Goal: Transaction & Acquisition: Purchase product/service

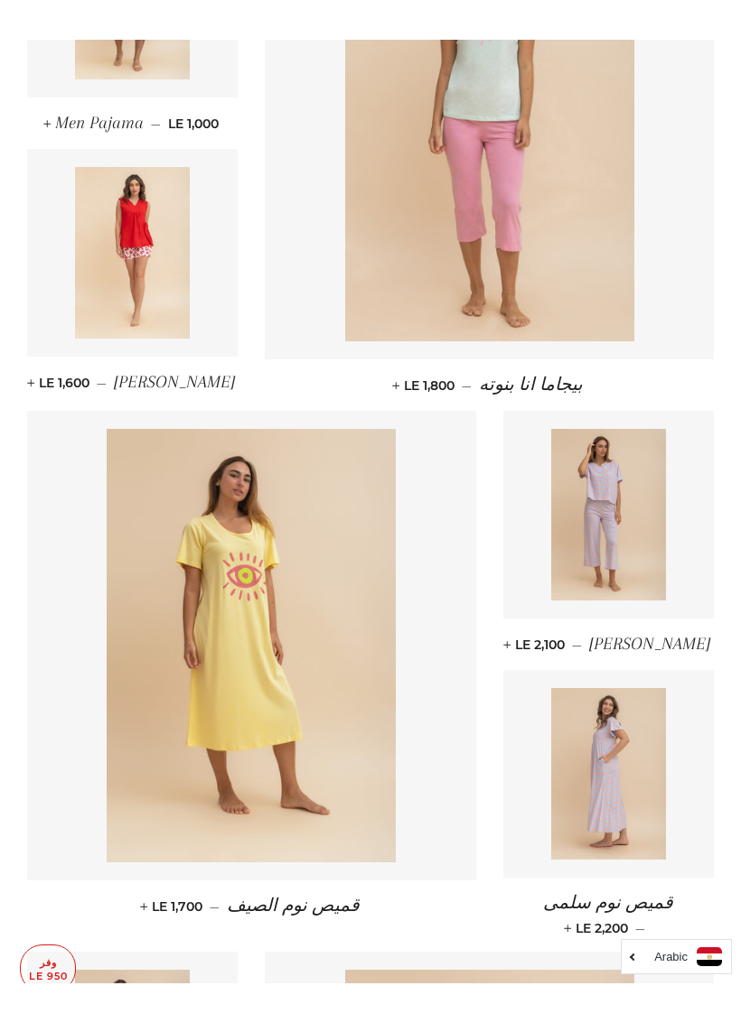
scroll to position [1586, 0]
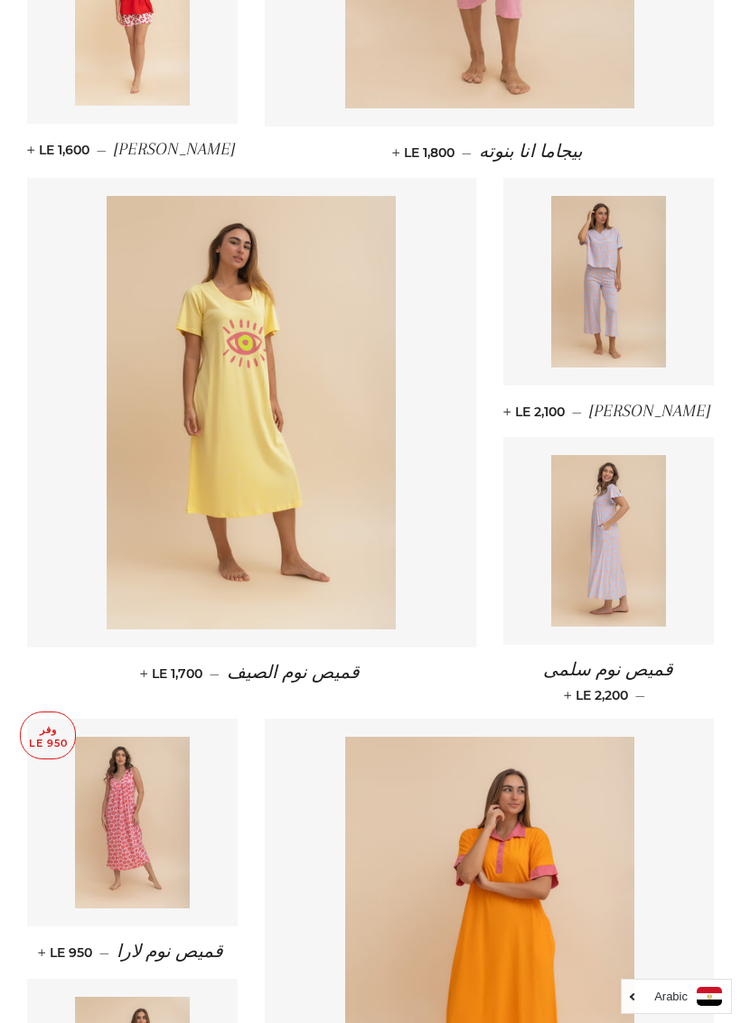
click at [573, 645] on link "قميص نوم سلمى — السعر العادي LE 2,200 +" at bounding box center [608, 682] width 210 height 74
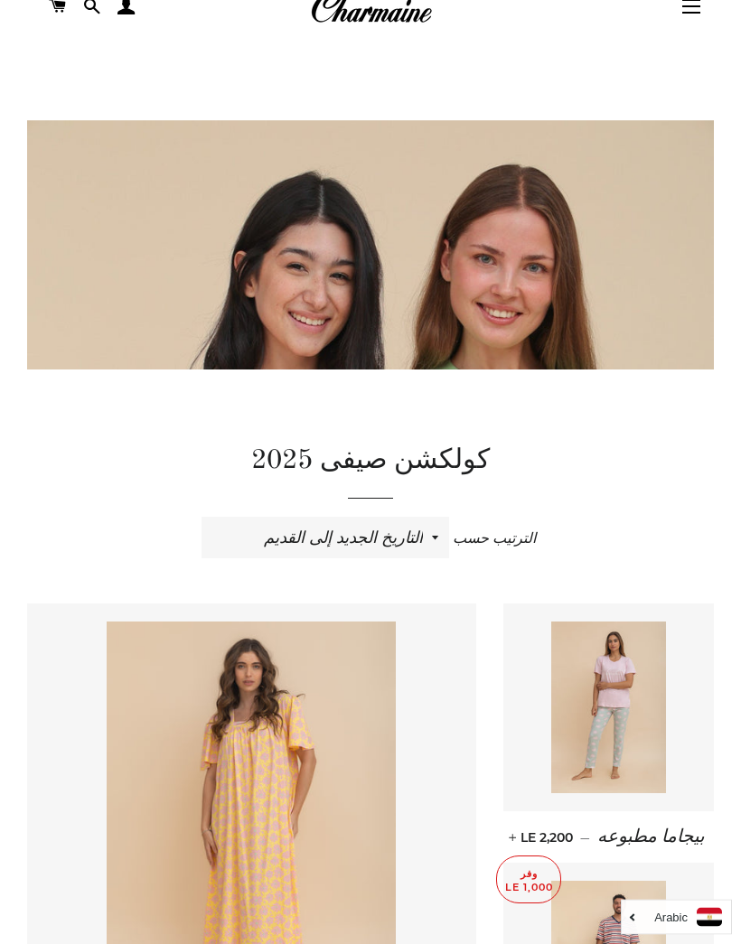
scroll to position [0, 0]
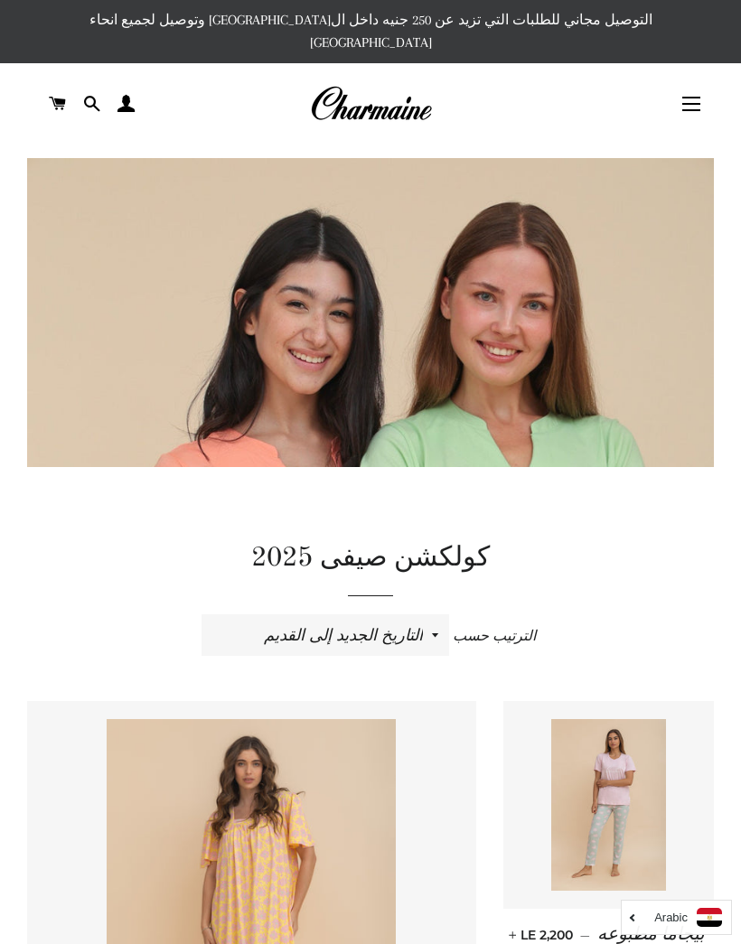
click at [696, 89] on button "التنقل في الموقع" at bounding box center [690, 103] width 45 height 45
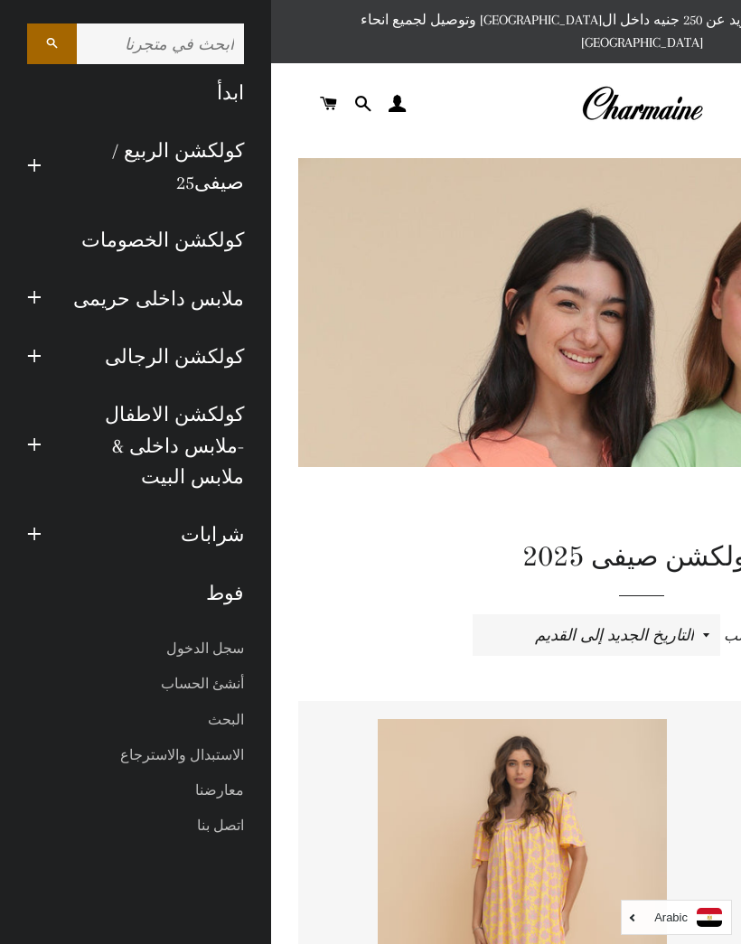
click at [201, 250] on link "كولكشن الخصومات" at bounding box center [136, 240] width 244 height 58
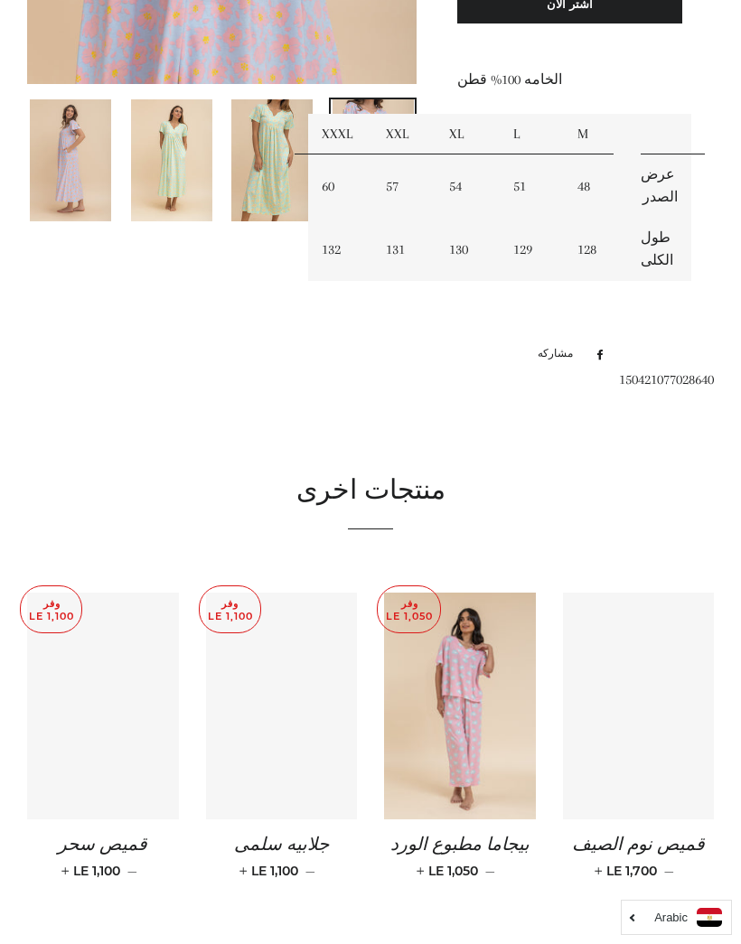
scroll to position [645, 0]
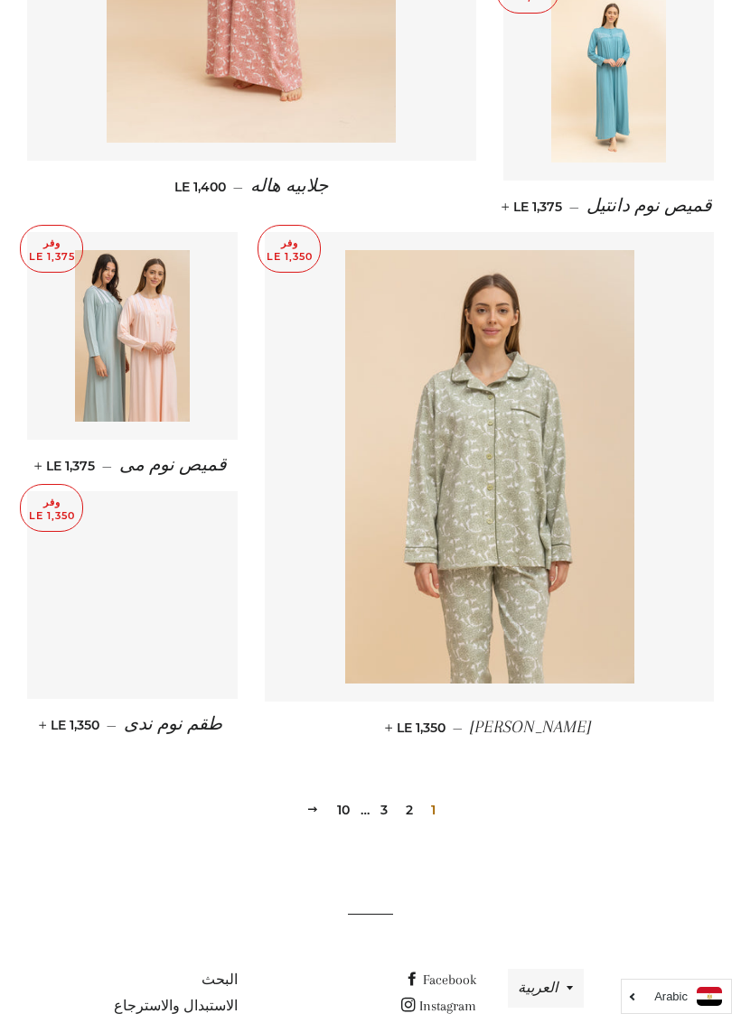
scroll to position [2165, 0]
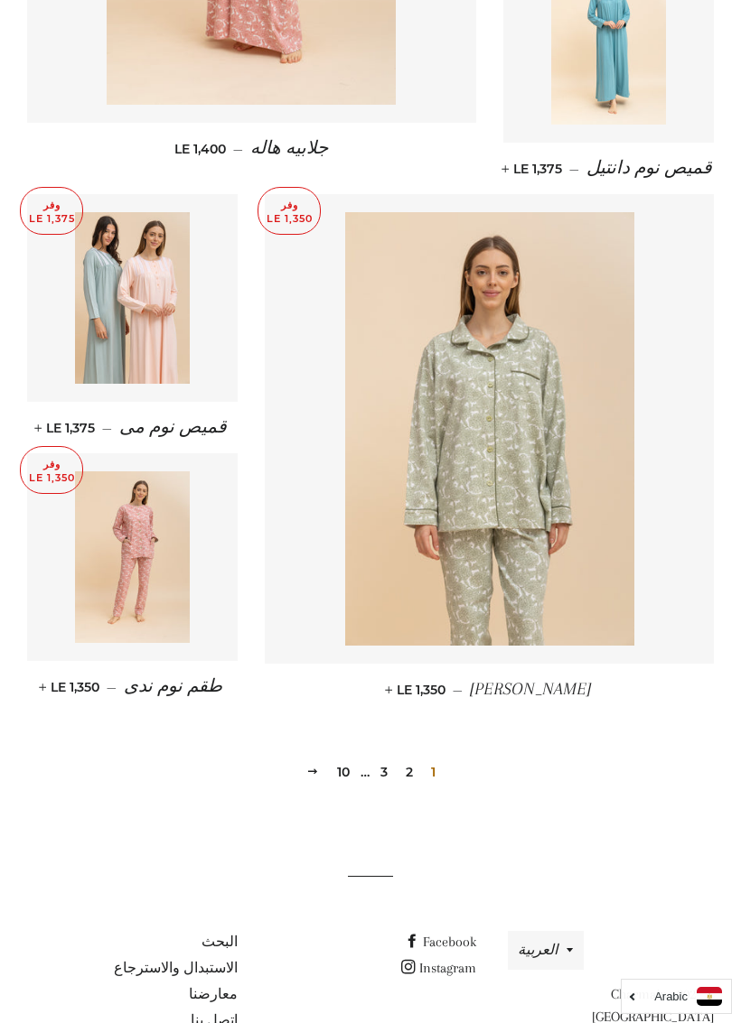
click at [416, 759] on link "2" at bounding box center [409, 772] width 22 height 27
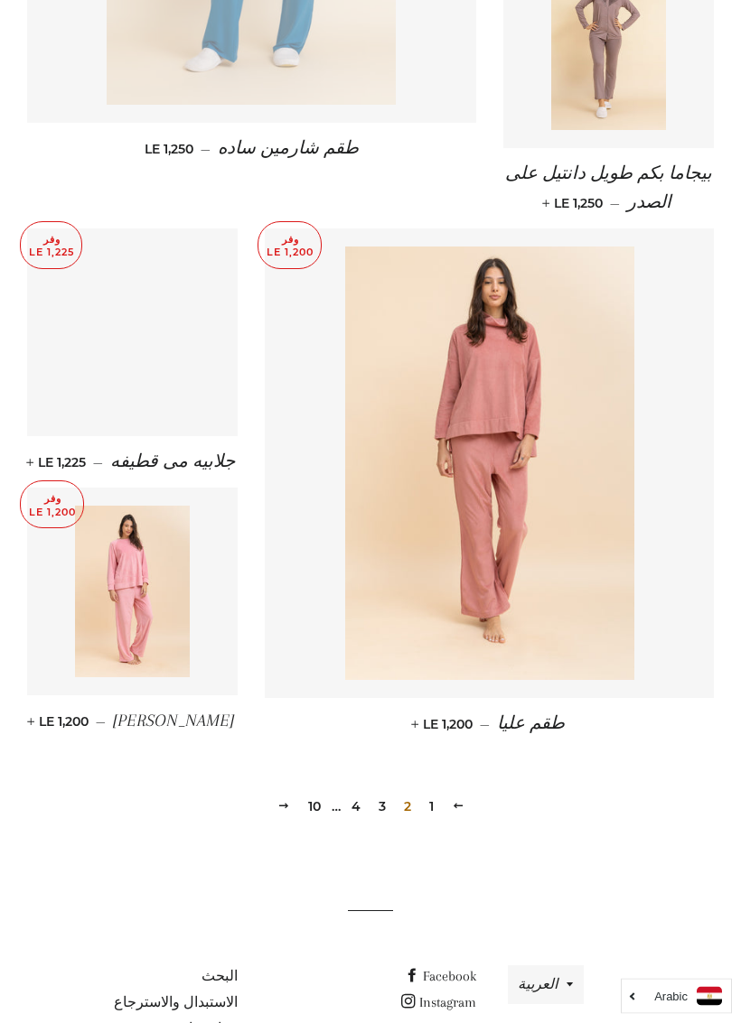
scroll to position [2193, 0]
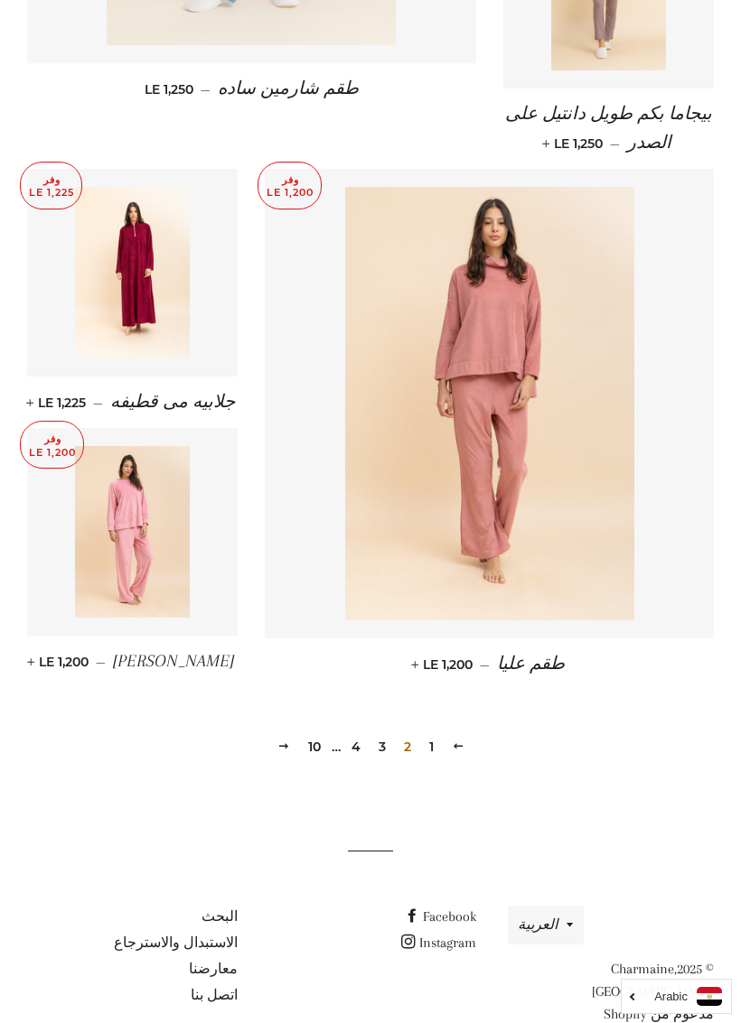
click at [387, 733] on link "3" at bounding box center [382, 746] width 22 height 27
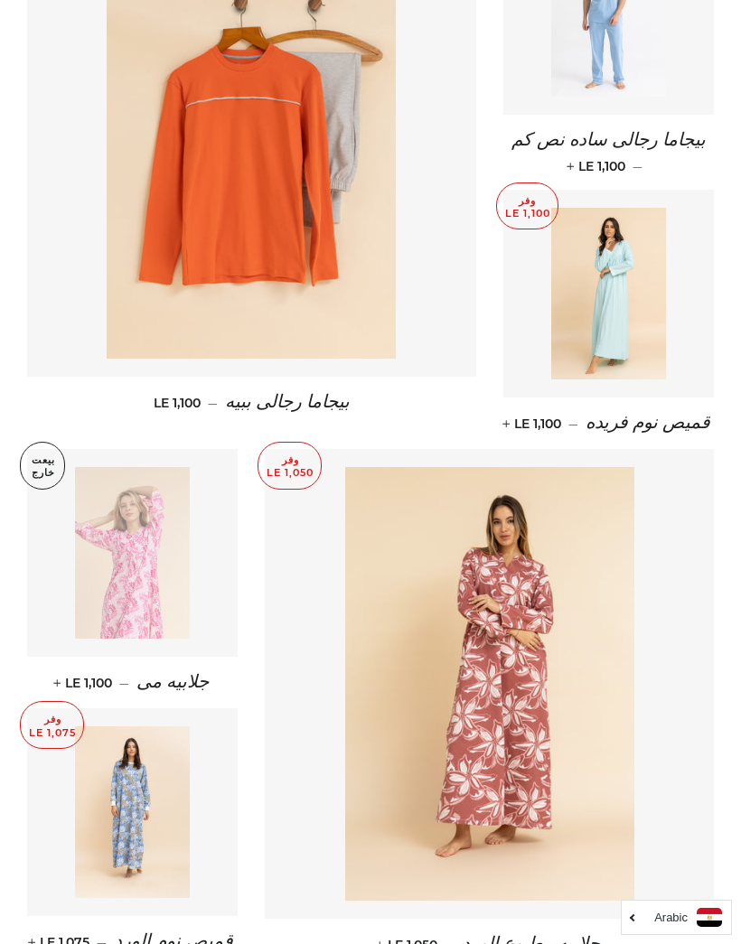
scroll to position [1659, 0]
